Goal: Task Accomplishment & Management: Manage account settings

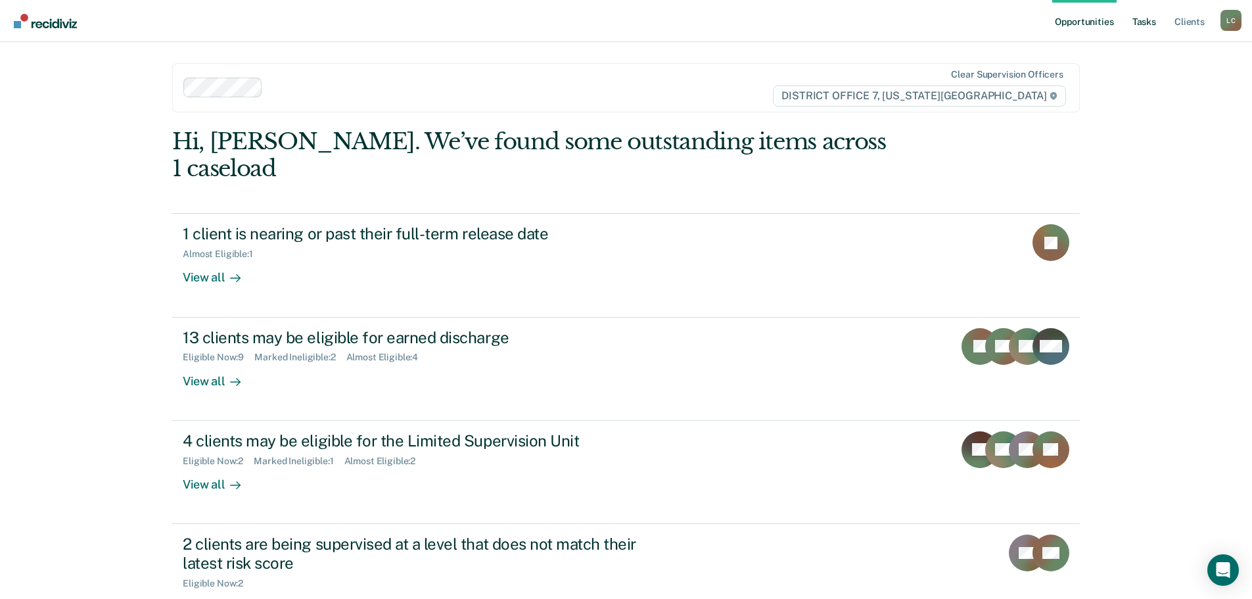
click at [1150, 14] on link "Tasks" at bounding box center [1144, 21] width 29 height 42
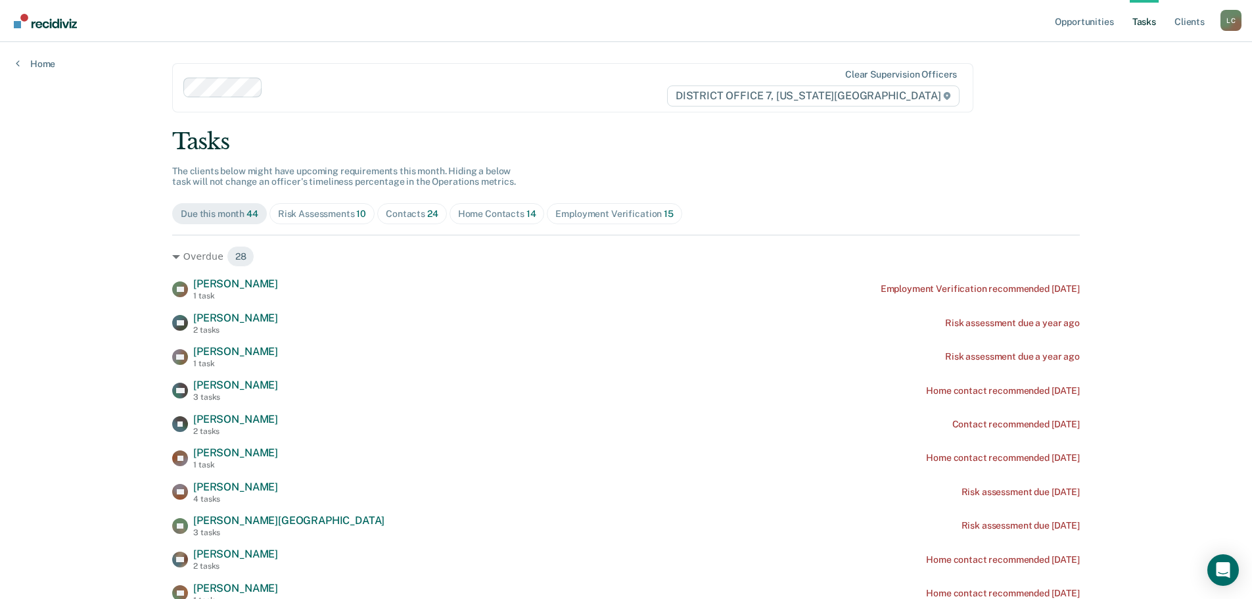
click at [413, 215] on div "Contacts 24" at bounding box center [412, 213] width 53 height 11
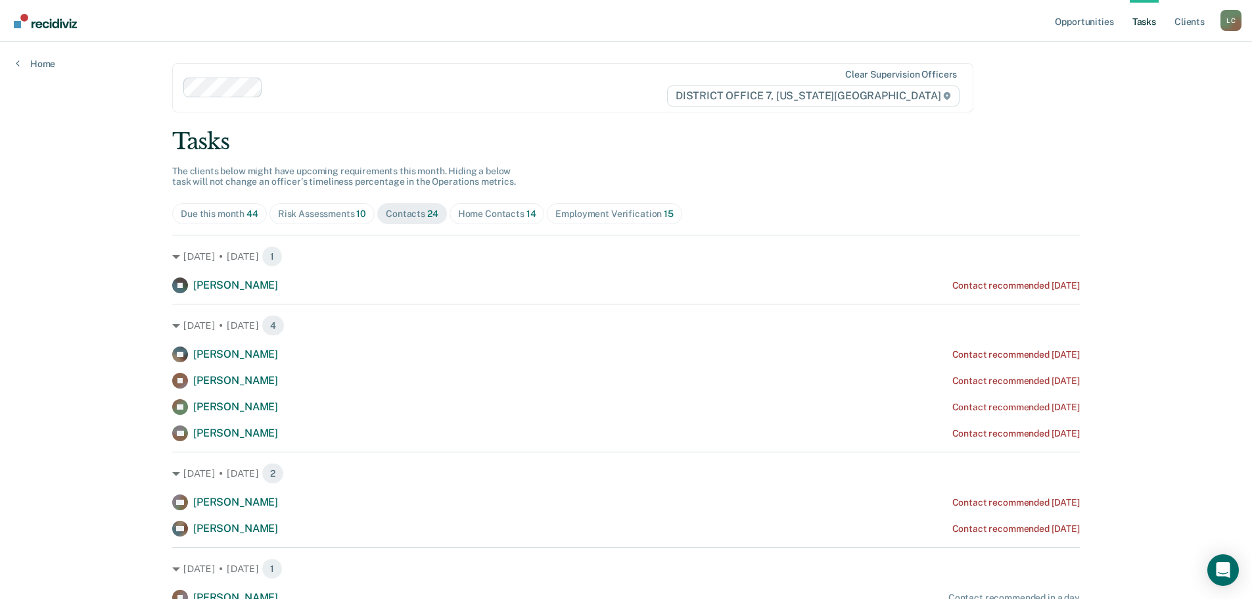
click at [492, 216] on div "Home Contacts 14" at bounding box center [497, 213] width 78 height 11
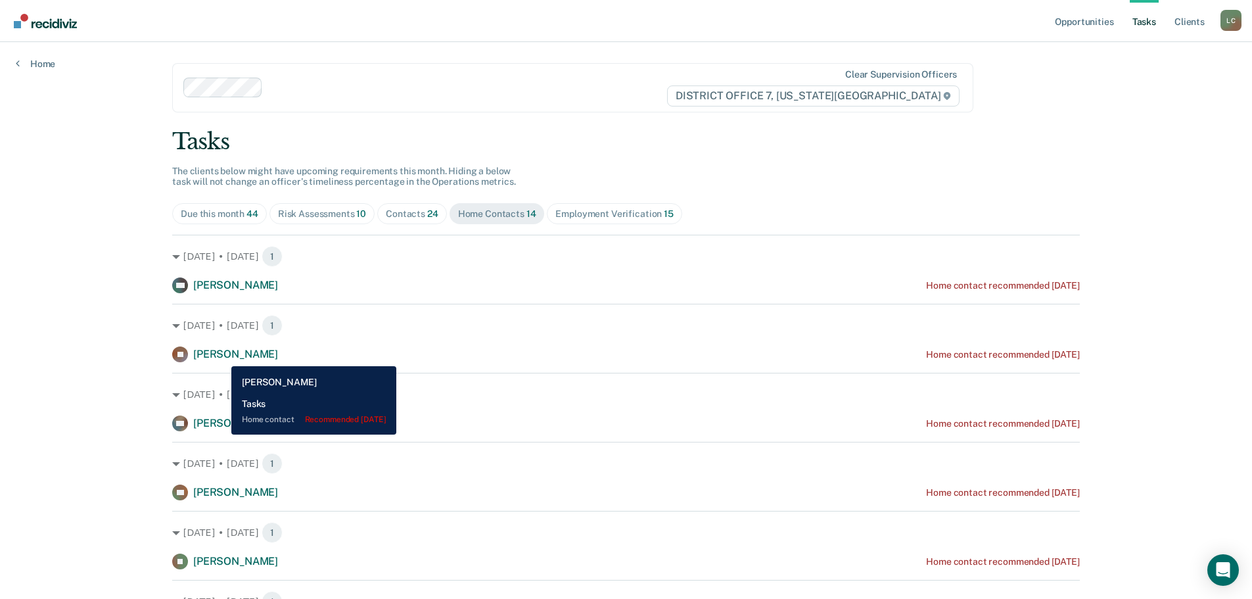
click at [222, 356] on span "[PERSON_NAME]" at bounding box center [235, 354] width 85 height 12
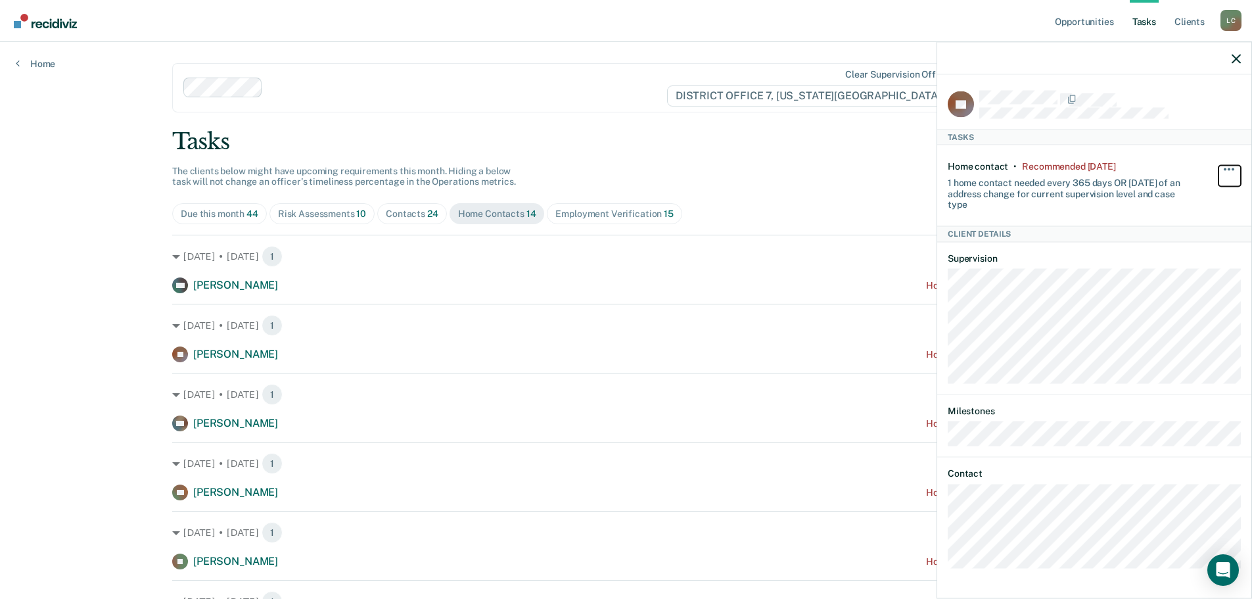
click at [1241, 168] on button "button" at bounding box center [1230, 175] width 22 height 21
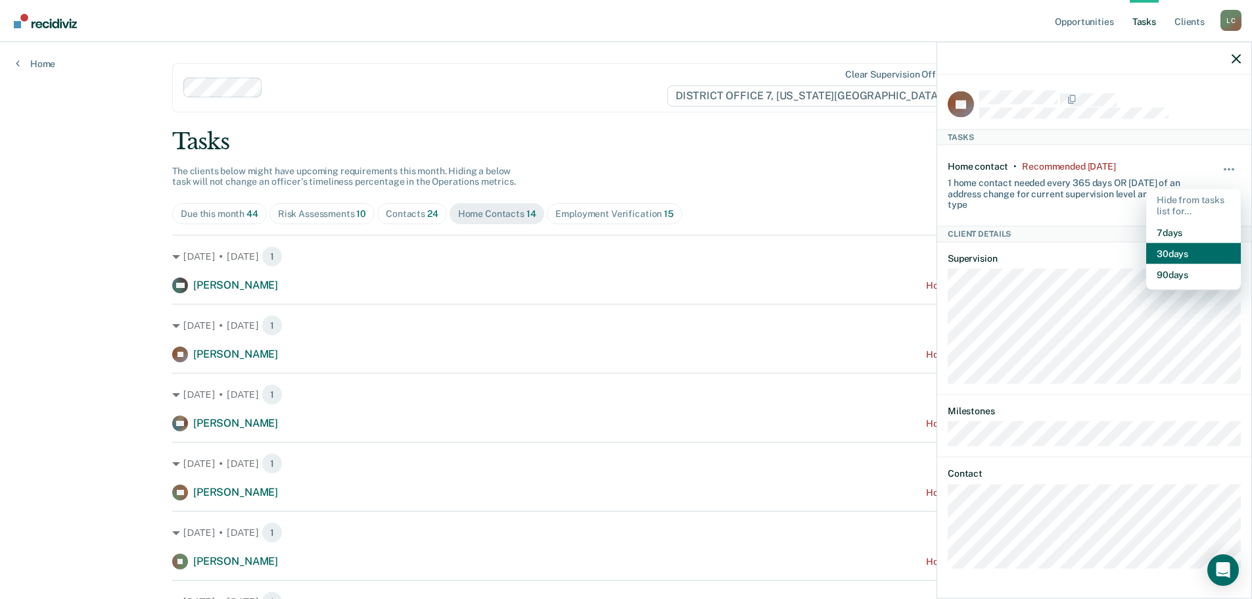
click at [1197, 247] on button "30 days" at bounding box center [1194, 253] width 95 height 21
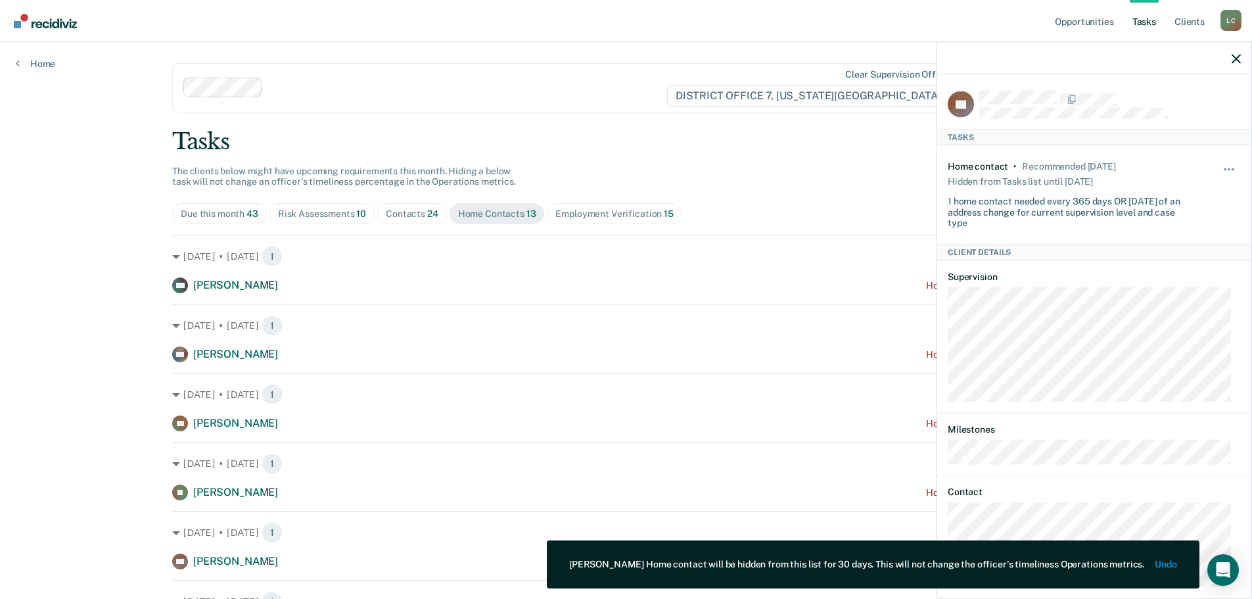
click at [77, 371] on div "Opportunities Tasks Client s [PERSON_NAME] [PERSON_NAME] Profile How it works L…" at bounding box center [626, 565] width 1252 height 1131
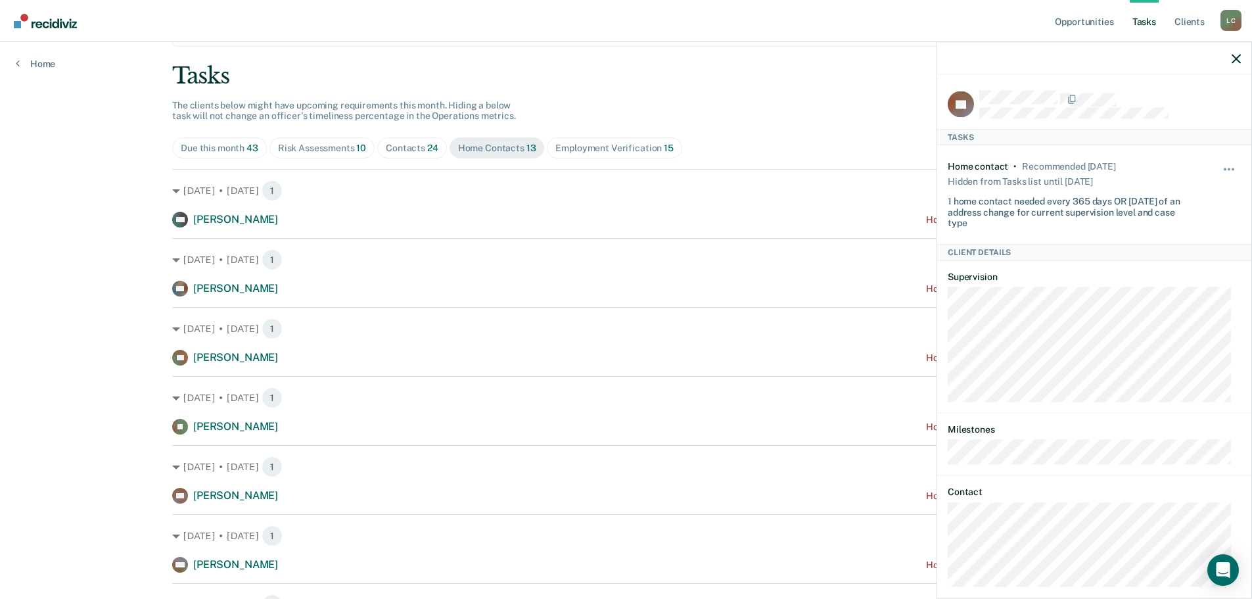
click at [83, 377] on div "Opportunities Tasks Client s [PERSON_NAME] [PERSON_NAME] Profile How it works L…" at bounding box center [626, 499] width 1252 height 1131
click at [1240, 62] on icon "button" at bounding box center [1236, 58] width 9 height 9
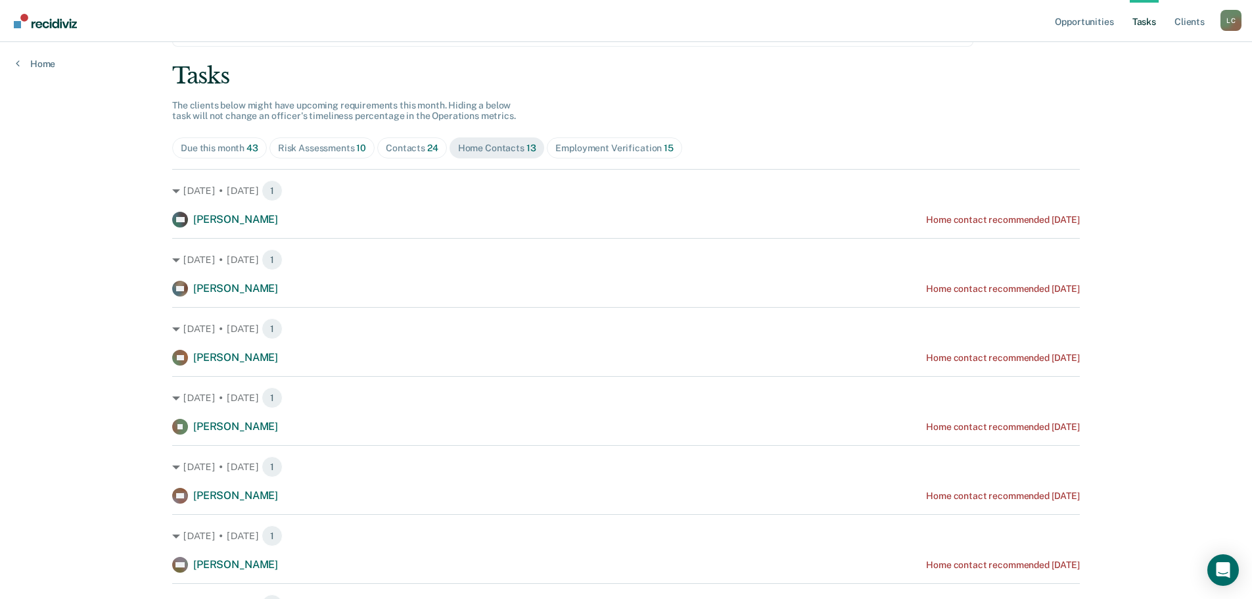
scroll to position [131, 0]
